Goal: Task Accomplishment & Management: Use online tool/utility

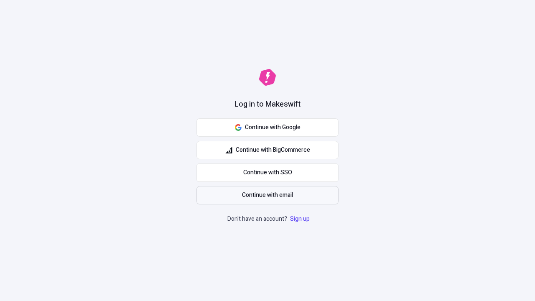
click at [268, 195] on span "Continue with email" at bounding box center [267, 195] width 51 height 9
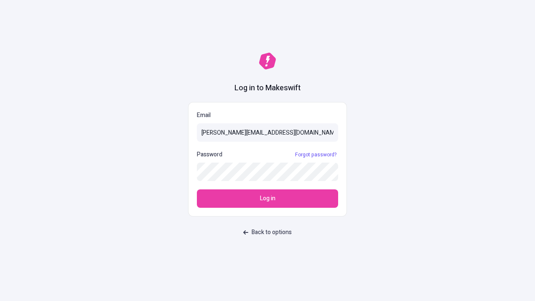
type input "[PERSON_NAME][EMAIL_ADDRESS][DOMAIN_NAME]"
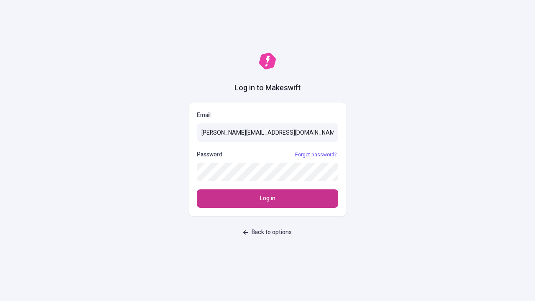
click at [268, 199] on span "Log in" at bounding box center [267, 198] width 15 height 9
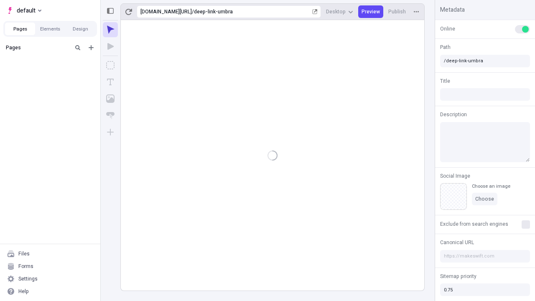
type input "/deep-link-umbra"
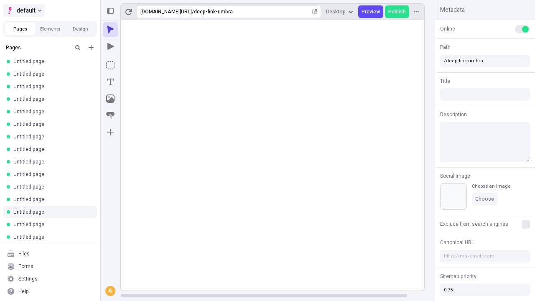
click at [23, 10] on span "default" at bounding box center [26, 10] width 19 height 10
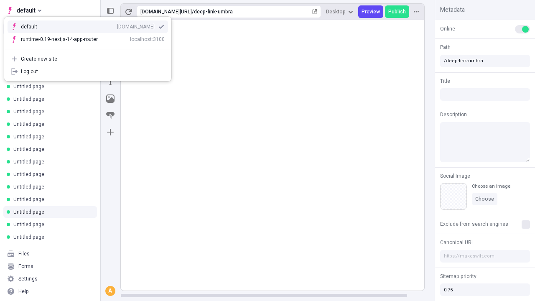
click at [88, 59] on div "Create new site" at bounding box center [93, 59] width 144 height 7
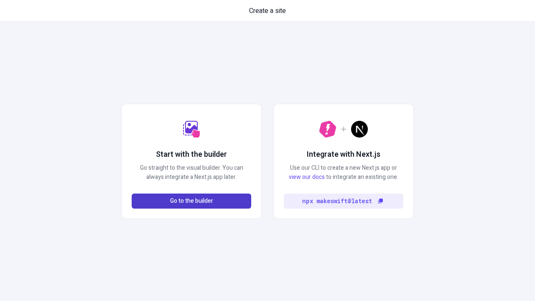
click at [192, 201] on span "Go to the builder" at bounding box center [191, 201] width 43 height 9
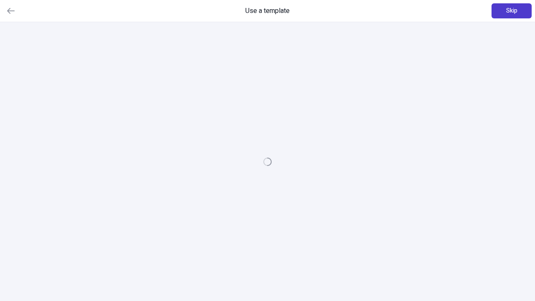
click at [512, 11] on span "Skip" at bounding box center [512, 10] width 11 height 9
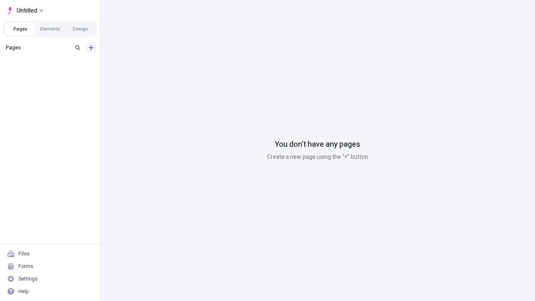
click at [91, 48] on icon "Add new" at bounding box center [91, 47] width 5 height 5
click at [136, 65] on span "Blank page" at bounding box center [141, 64] width 52 height 7
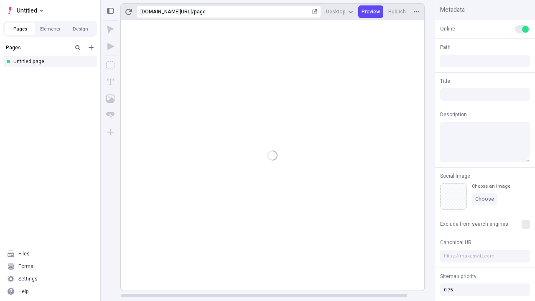
type input "/page"
click at [398, 12] on span "Publish" at bounding box center [398, 11] width 18 height 7
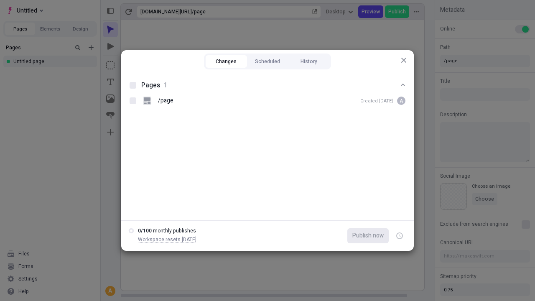
click at [226, 61] on button "Changes" at bounding box center [226, 61] width 41 height 13
click at [133, 85] on div at bounding box center [133, 85] width 7 height 7
checkbox input "true"
click at [400, 236] on icon "button" at bounding box center [400, 236] width 2 height 3
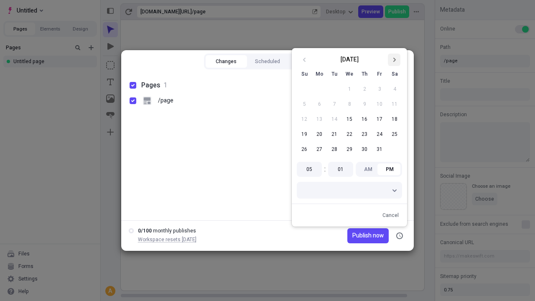
click at [394, 60] on icon "Go to next month" at bounding box center [394, 59] width 5 height 5
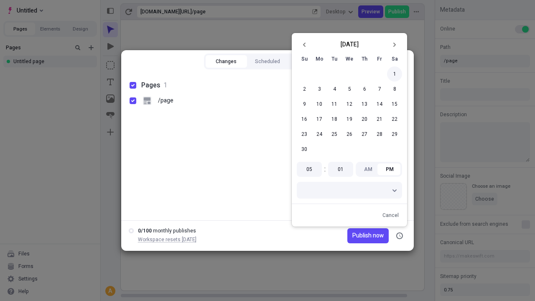
click at [395, 74] on button "1" at bounding box center [394, 74] width 15 height 15
click at [356, 236] on span "Publish on 11/1/2025" at bounding box center [361, 235] width 46 height 9
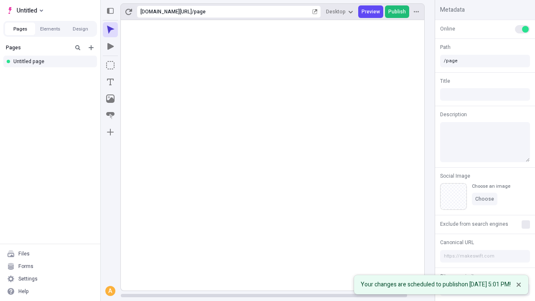
click at [398, 12] on span "Publish" at bounding box center [398, 11] width 18 height 7
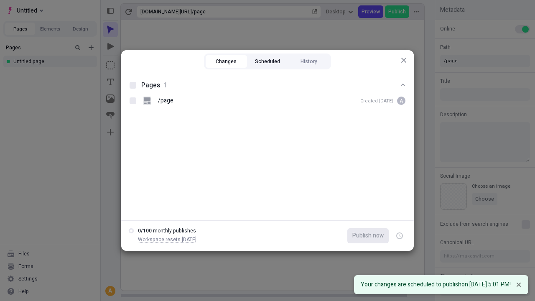
click at [268, 68] on button "Scheduled" at bounding box center [267, 61] width 41 height 13
